Goal: Transaction & Acquisition: Book appointment/travel/reservation

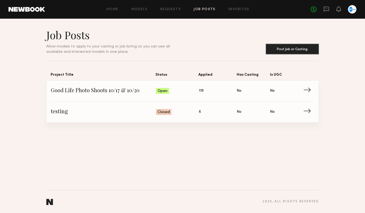
click at [199, 8] on link "Job Posts" at bounding box center [204, 9] width 22 height 3
click at [110, 87] on link "Good Life Photo Shoots 10/17 & 10/20 Status: Open Applied: 119 Has Casting: No …" at bounding box center [182, 90] width 263 height 21
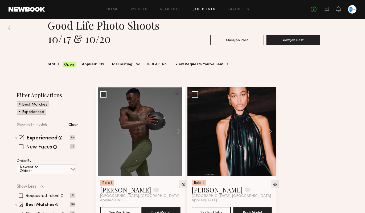
scroll to position [10, 0]
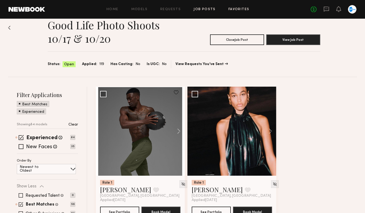
click at [244, 9] on link "Favorites" at bounding box center [238, 9] width 21 height 3
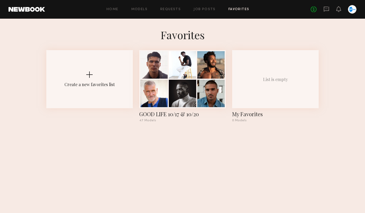
click at [203, 7] on div "Home Models Requests Job Posts Favorites Sign Out No fees up to $5,000" at bounding box center [200, 9] width 311 height 9
click at [203, 9] on link "Job Posts" at bounding box center [204, 9] width 22 height 3
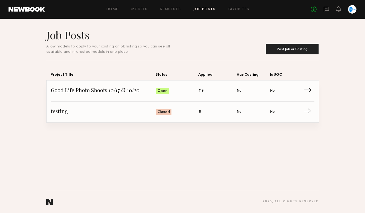
click at [104, 94] on span "Good Life Photo Shoots 10/17 & 10/20" at bounding box center [103, 91] width 105 height 8
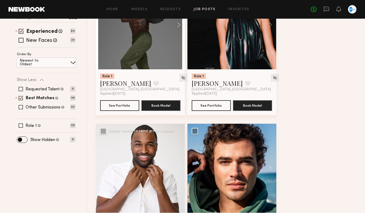
scroll to position [108, 0]
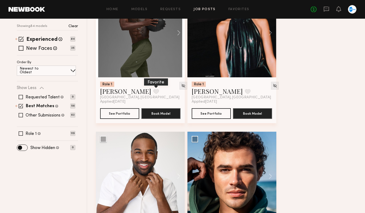
click at [153, 93] on button at bounding box center [156, 91] width 6 height 5
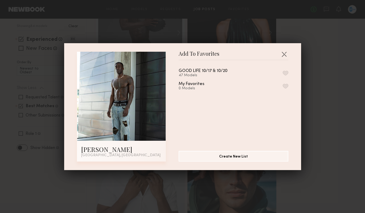
click at [284, 73] on button "button" at bounding box center [286, 73] width 6 height 5
click at [283, 55] on button "button" at bounding box center [284, 54] width 9 height 9
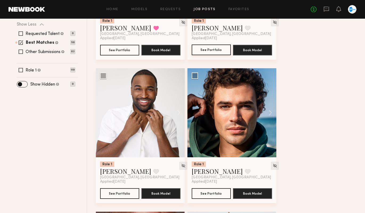
scroll to position [176, 0]
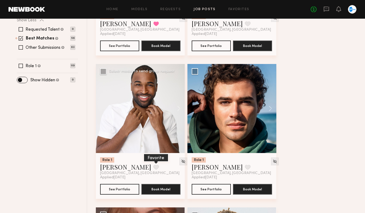
click at [153, 168] on button at bounding box center [156, 166] width 6 height 5
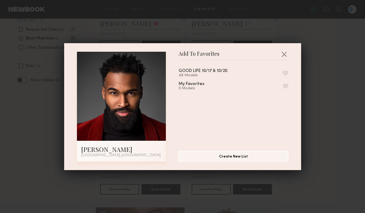
click at [213, 76] on div "48 Models" at bounding box center [209, 75] width 61 height 4
click at [287, 73] on button "button" at bounding box center [286, 73] width 6 height 5
click at [284, 53] on button "button" at bounding box center [284, 54] width 9 height 9
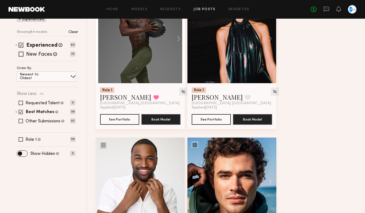
scroll to position [96, 0]
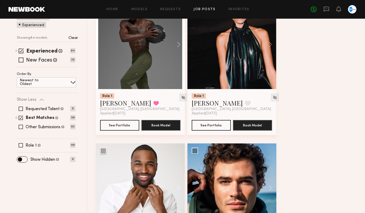
click at [143, 68] on div at bounding box center [140, 44] width 89 height 89
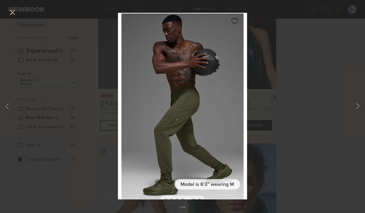
click at [313, 62] on div "1 of 5" at bounding box center [182, 106] width 365 height 213
click at [12, 14] on button at bounding box center [12, 13] width 9 height 10
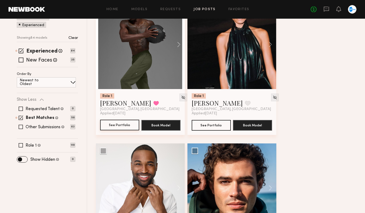
click at [122, 128] on button "See Portfolio" at bounding box center [119, 124] width 39 height 11
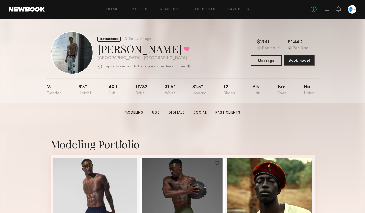
click at [298, 61] on button "Book model" at bounding box center [299, 60] width 31 height 11
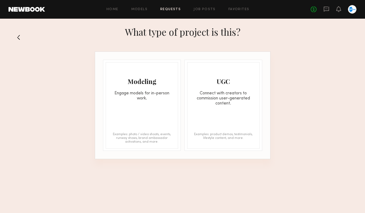
click at [140, 98] on div "Engage models for in-person work." at bounding box center [142, 96] width 72 height 10
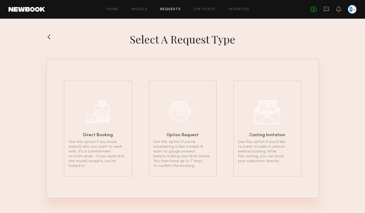
click at [171, 8] on link "Requests" at bounding box center [170, 9] width 20 height 3
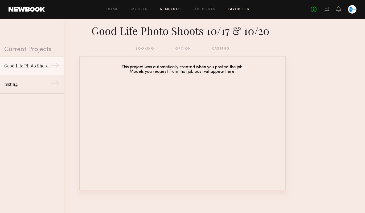
click at [239, 9] on link "Favorites" at bounding box center [238, 9] width 21 height 3
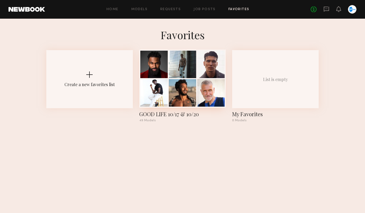
click at [155, 92] on div at bounding box center [153, 92] width 27 height 27
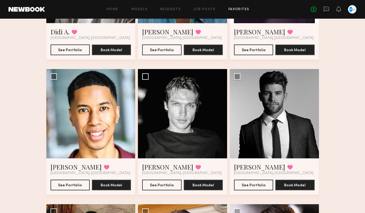
scroll to position [399, 0]
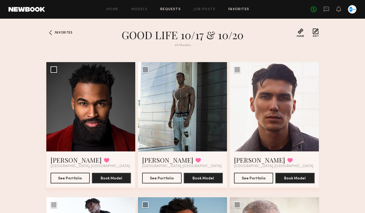
click at [174, 8] on link "Requests" at bounding box center [170, 9] width 20 height 3
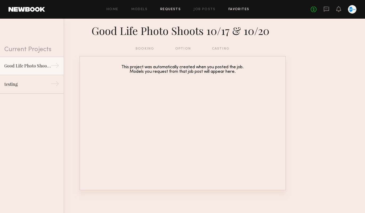
click at [237, 9] on link "Favorites" at bounding box center [238, 9] width 21 height 3
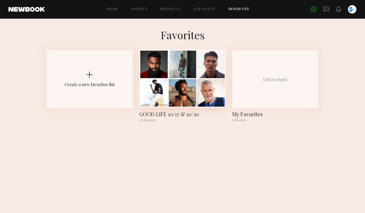
click at [182, 91] on div at bounding box center [182, 92] width 27 height 27
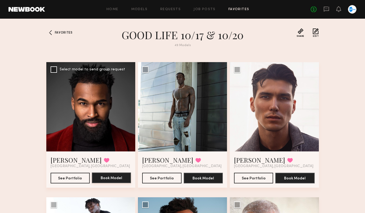
click at [114, 180] on button "Book Model" at bounding box center [111, 177] width 39 height 11
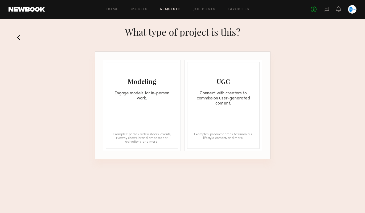
click at [137, 121] on div "Modeling Engage models for in-person work. Examples: photo / video shoots, even…" at bounding box center [142, 105] width 72 height 86
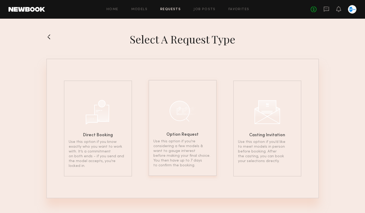
click at [186, 123] on div at bounding box center [182, 110] width 27 height 27
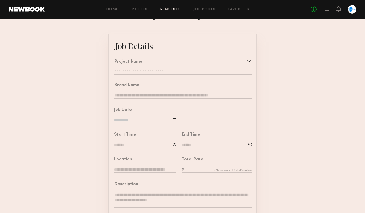
scroll to position [17, 0]
click at [197, 71] on input "text" at bounding box center [182, 71] width 137 height 5
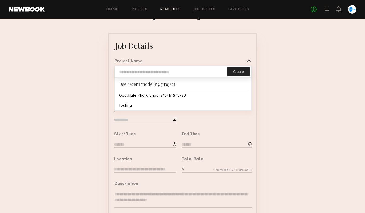
click at [68, 119] on form "Job Details Project Name Create Use recent modeling project Good Life Photo Sho…" at bounding box center [182, 181] width 365 height 296
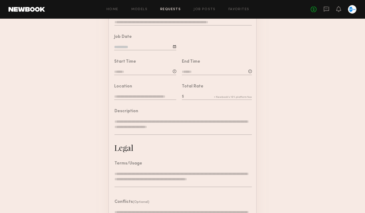
scroll to position [138, 0]
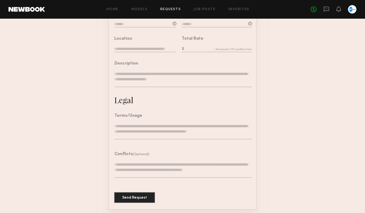
click at [122, 127] on textarea at bounding box center [182, 131] width 137 height 16
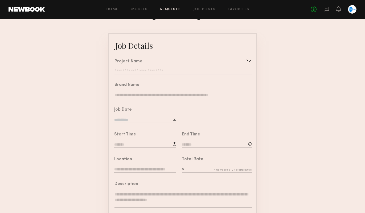
scroll to position [0, 0]
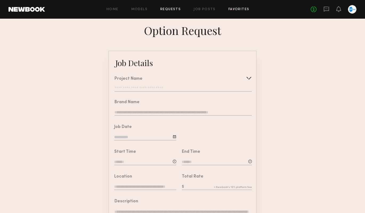
click at [235, 10] on link "Favorites" at bounding box center [238, 9] width 21 height 3
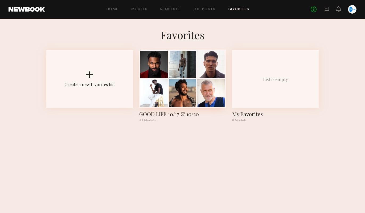
click at [209, 79] on div at bounding box center [182, 78] width 86 height 58
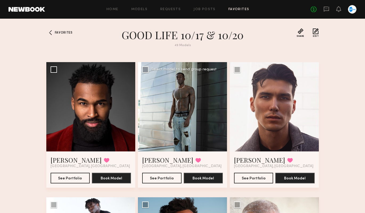
click at [189, 99] on div at bounding box center [182, 106] width 89 height 89
click at [181, 104] on div at bounding box center [182, 106] width 89 height 89
click at [167, 174] on button "See Portfolio" at bounding box center [161, 177] width 39 height 11
